Goal: Find specific page/section: Find specific page/section

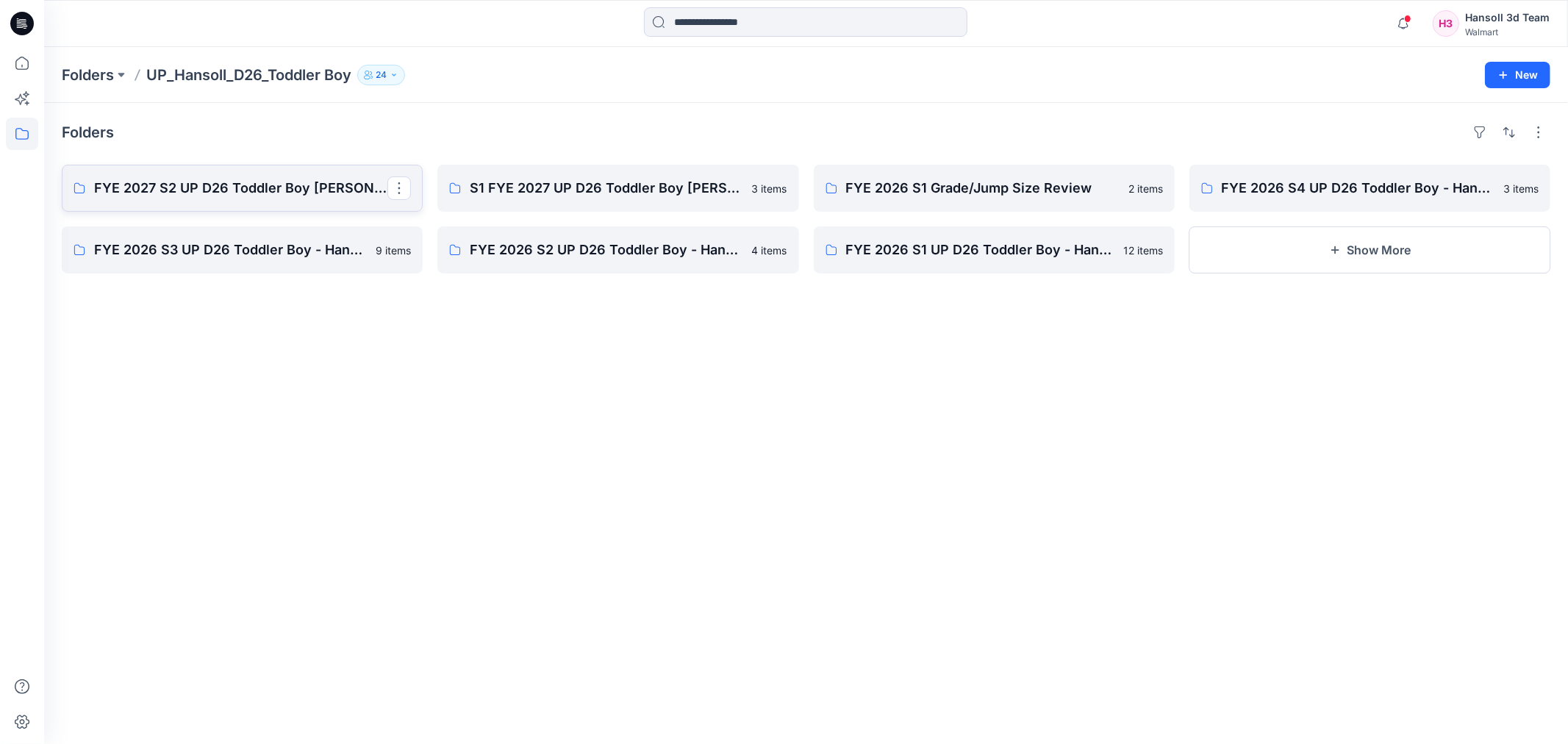
click at [322, 182] on p "FYE 2027 S2 UP D26 Toddler Boy [PERSON_NAME]" at bounding box center [241, 188] width 294 height 20
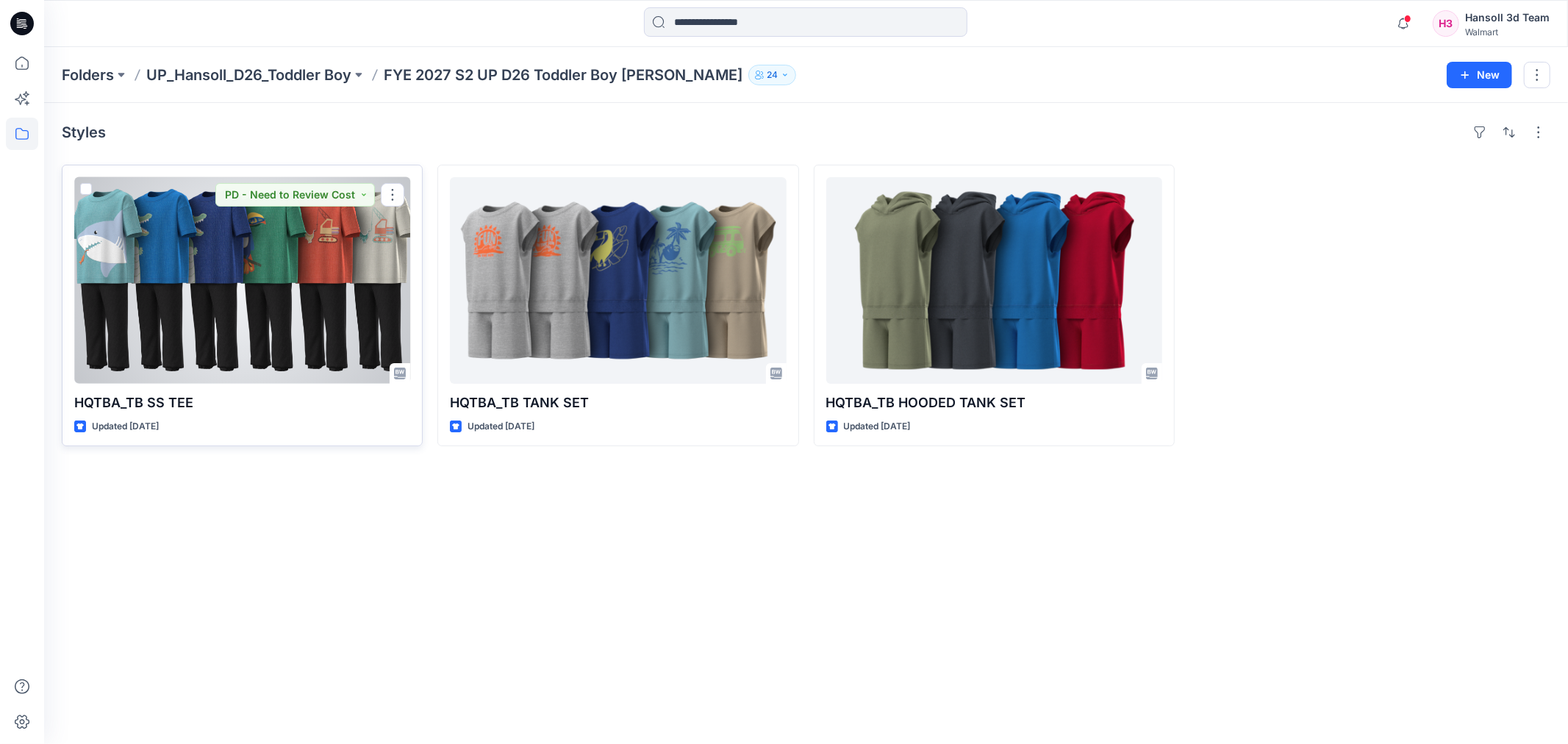
click at [296, 299] on div at bounding box center [243, 280] width 336 height 206
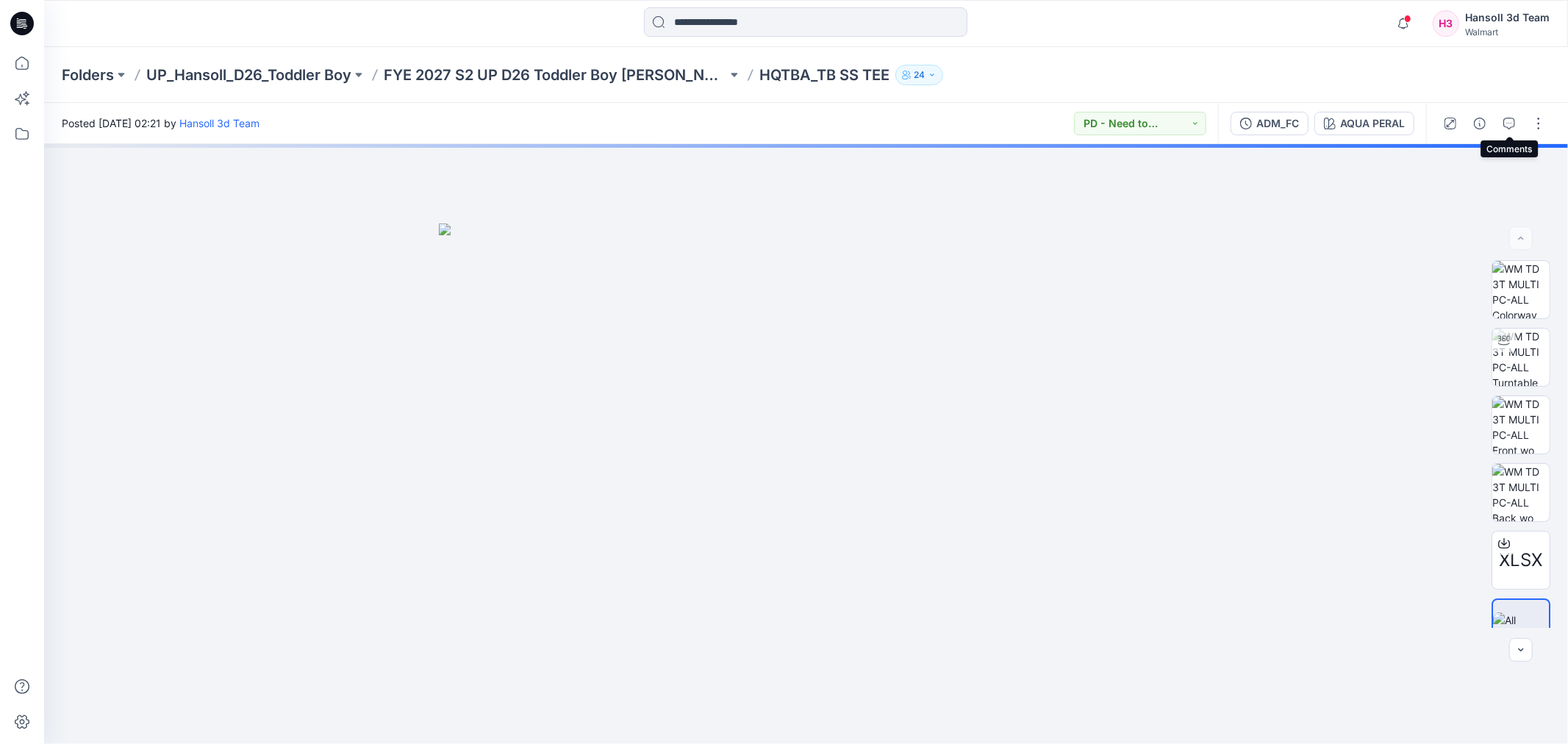
click at [1509, 119] on icon "button" at bounding box center [1509, 124] width 12 height 12
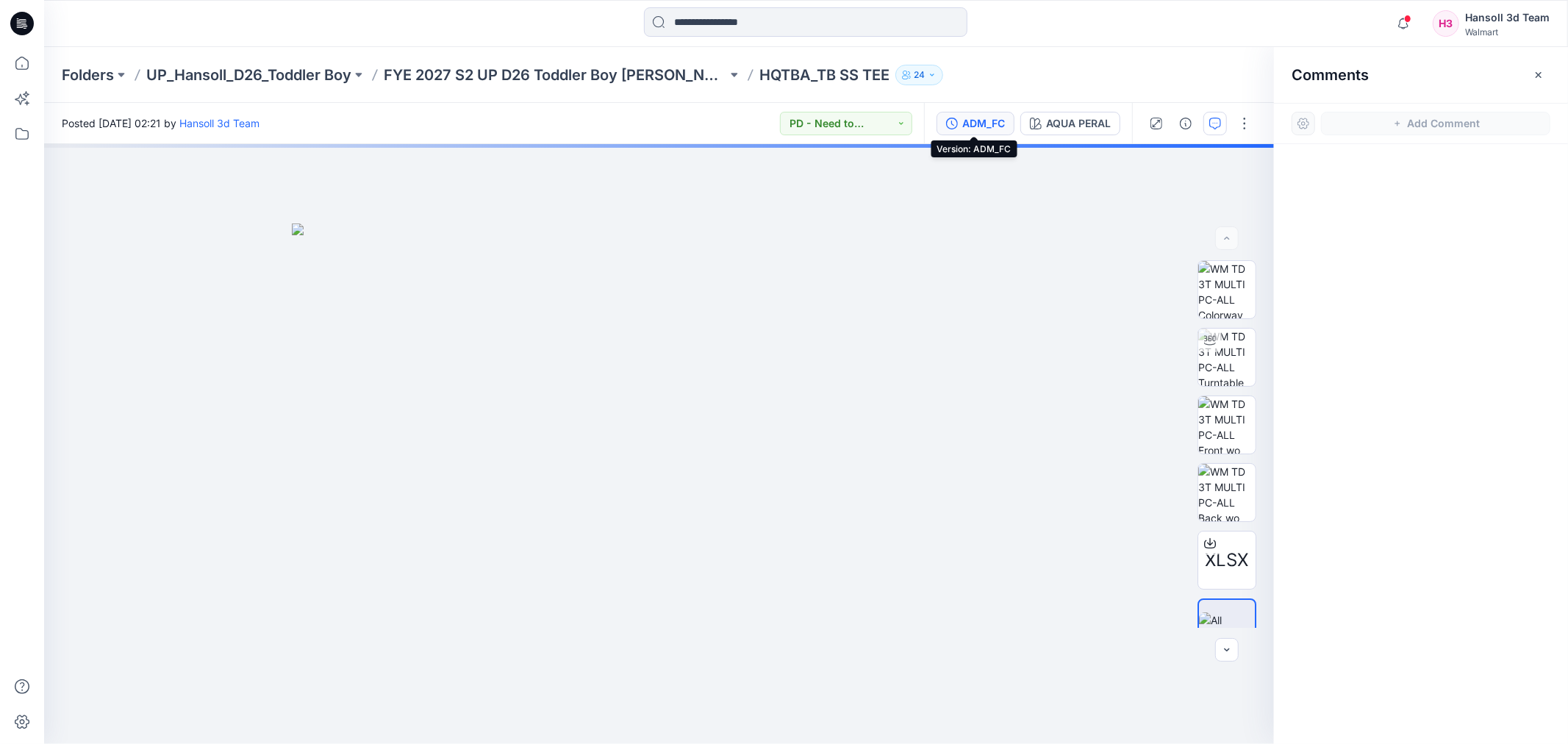
click at [987, 125] on div "ADM_FC" at bounding box center [983, 123] width 42 height 16
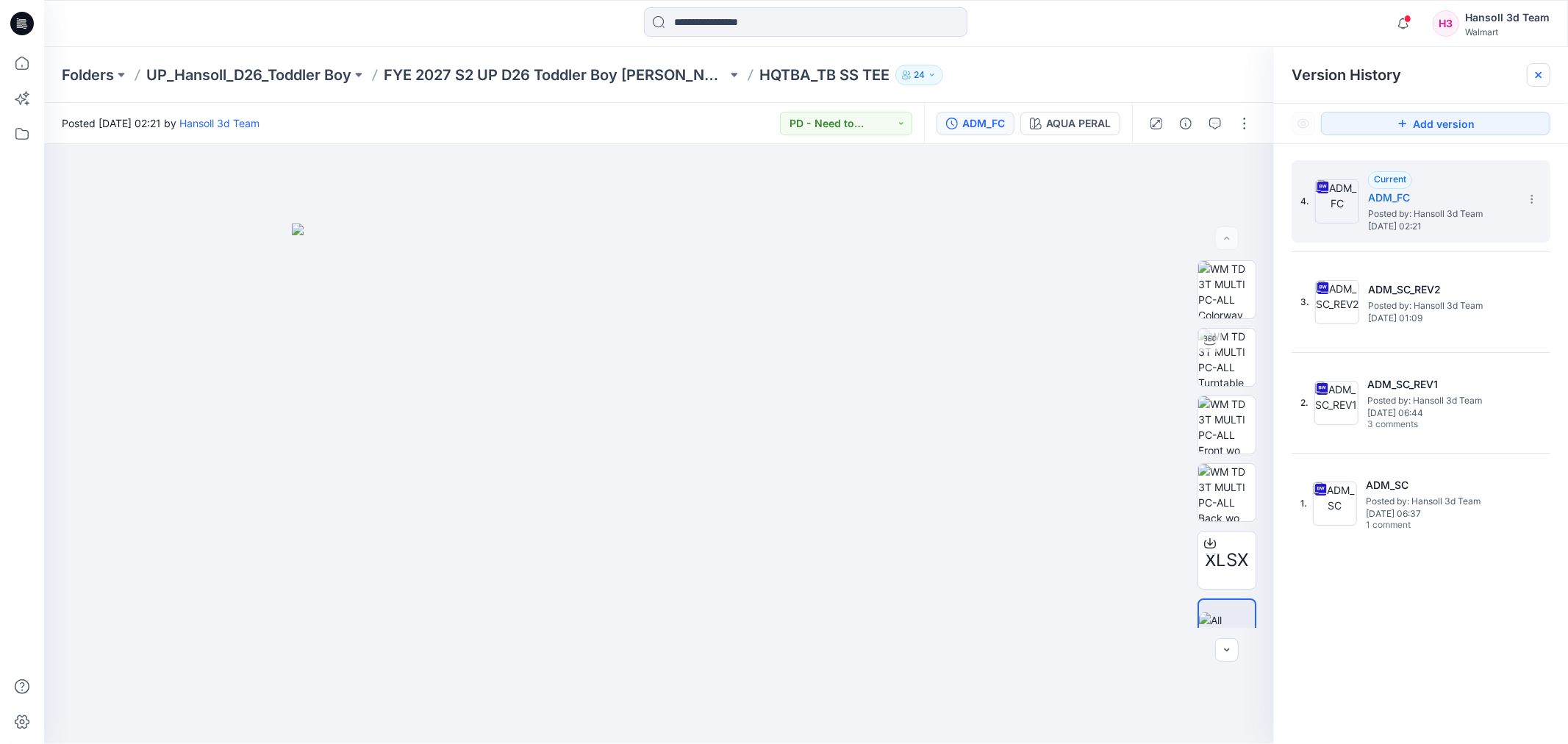
click at [1537, 70] on icon at bounding box center [1539, 75] width 12 height 12
